Goal: Navigation & Orientation: Find specific page/section

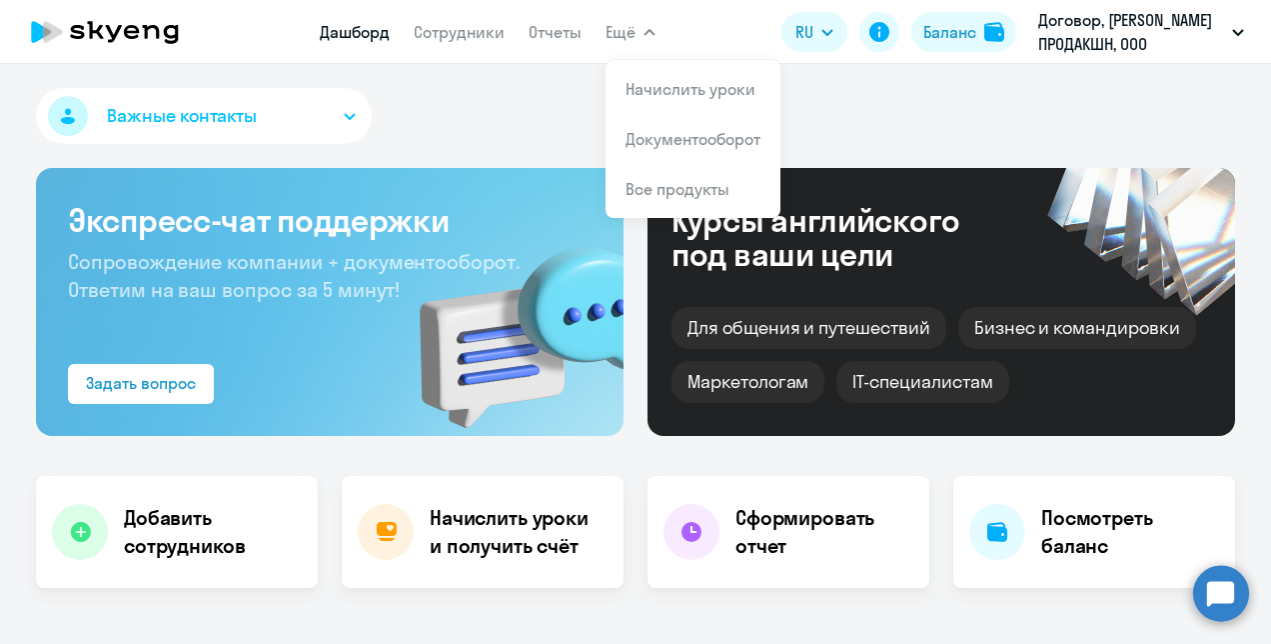
select select "30"
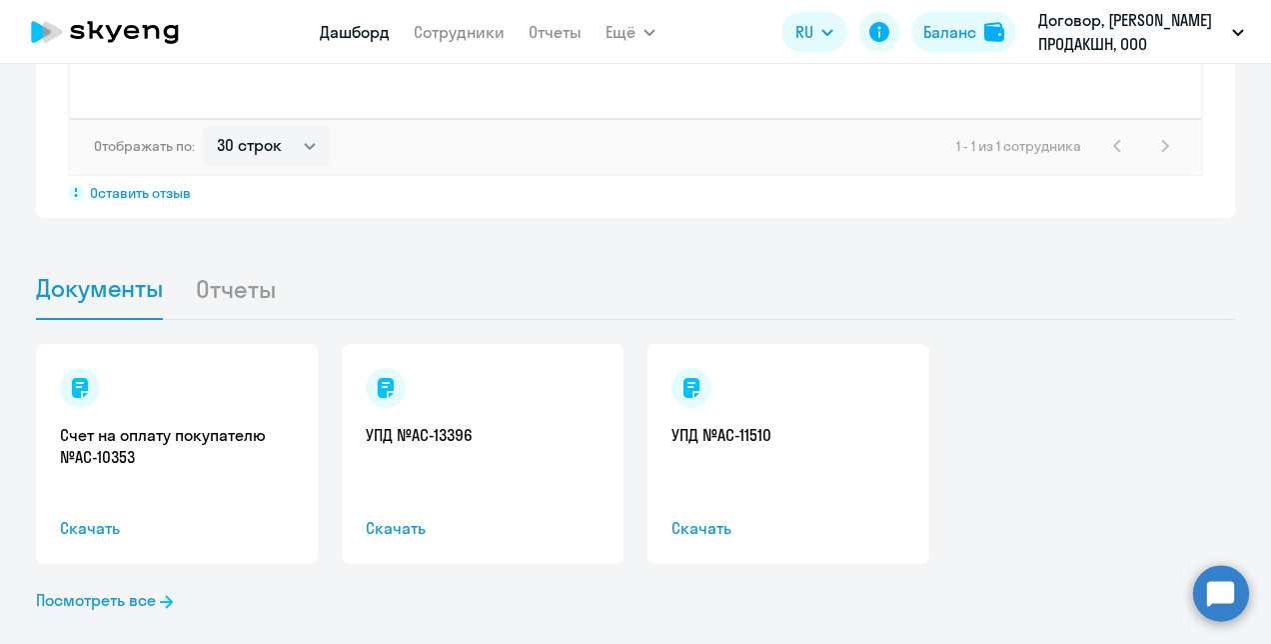
click at [126, 41] on icon at bounding box center [105, 32] width 176 height 50
click at [114, 34] on icon at bounding box center [105, 32] width 176 height 50
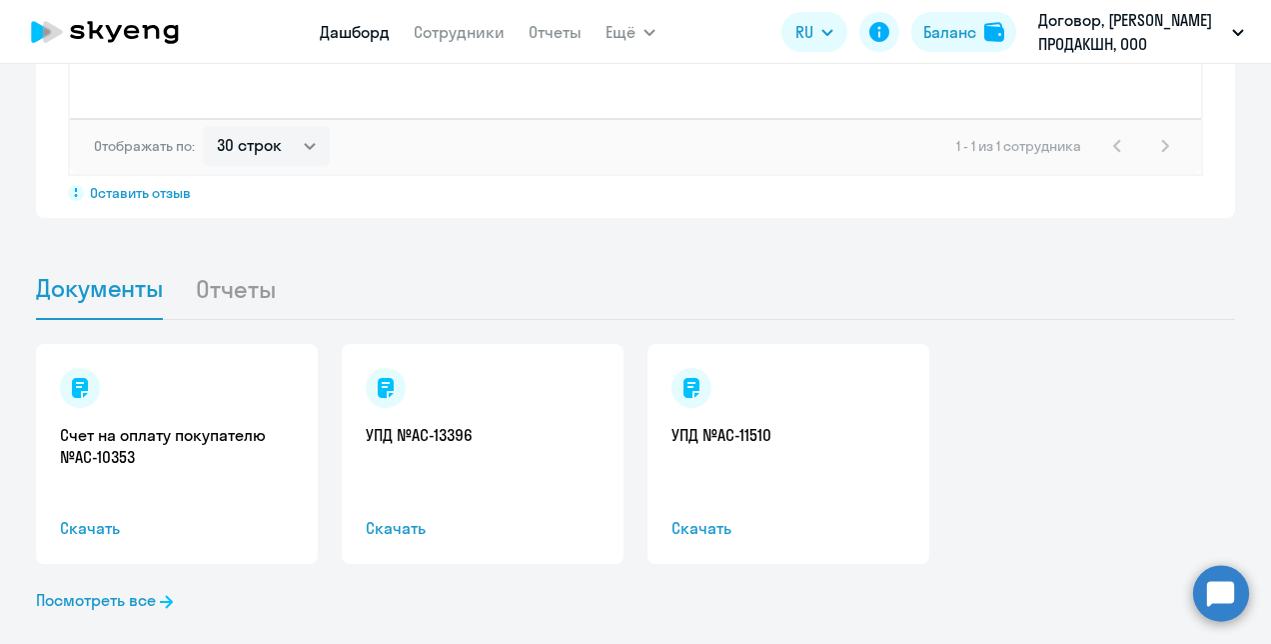
click at [61, 35] on icon at bounding box center [105, 32] width 176 height 50
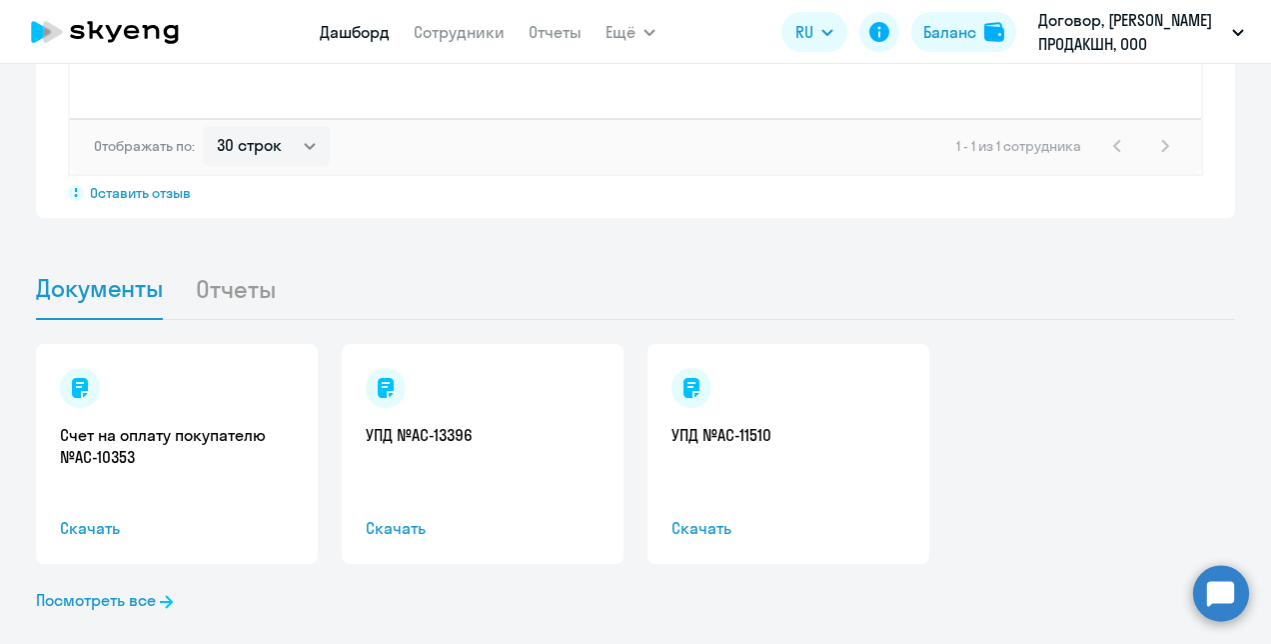
click at [61, 35] on icon at bounding box center [105, 32] width 176 height 50
click at [61, 34] on icon at bounding box center [105, 32] width 176 height 50
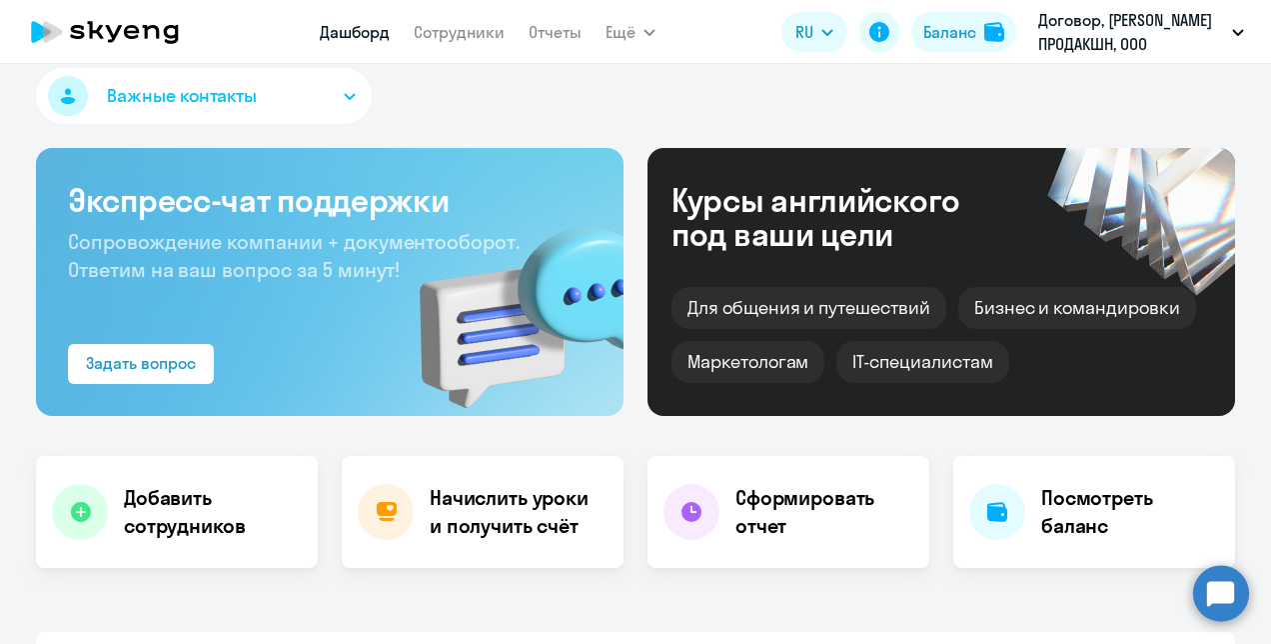
scroll to position [0, 0]
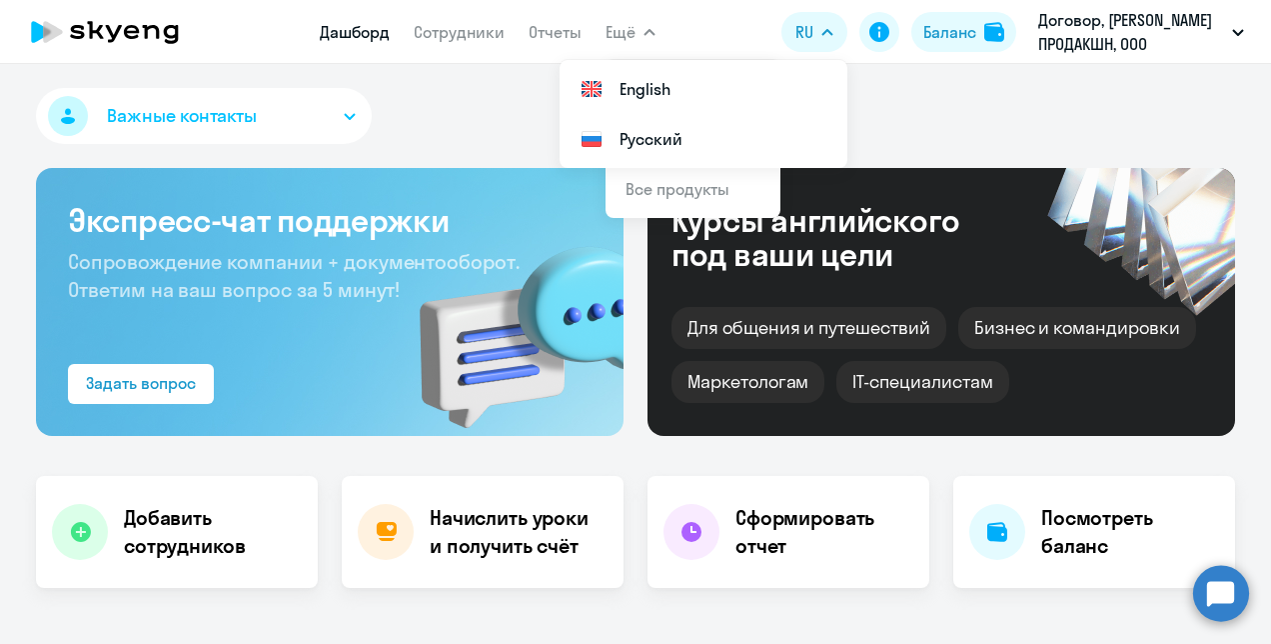
click at [174, 32] on icon at bounding box center [105, 32] width 176 height 50
